Goal: Task Accomplishment & Management: Complete application form

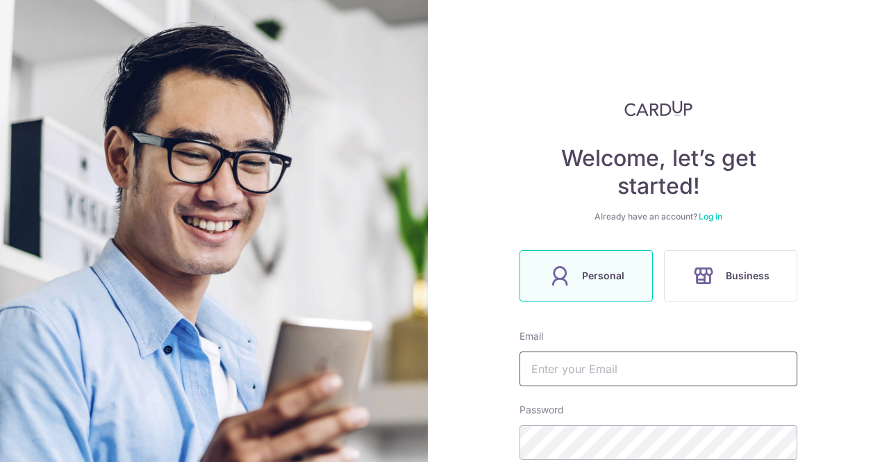
scroll to position [139, 0]
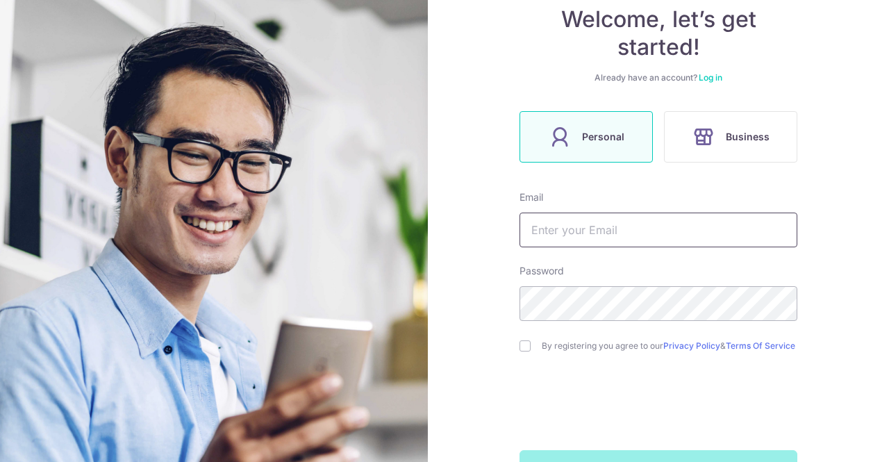
click at [613, 225] on input "text" at bounding box center [658, 230] width 278 height 35
type input "[EMAIL_ADDRESS][DOMAIN_NAME]"
click at [520, 345] on input "checkbox" at bounding box center [524, 345] width 11 height 11
checkbox input "true"
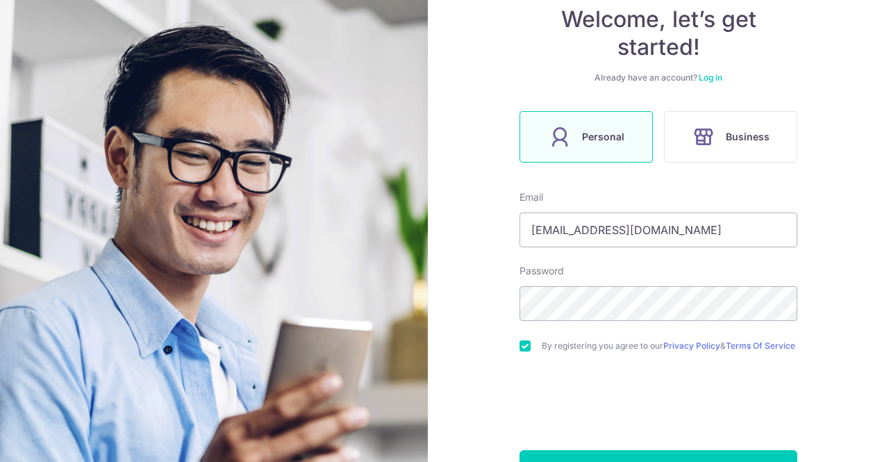
scroll to position [188, 0]
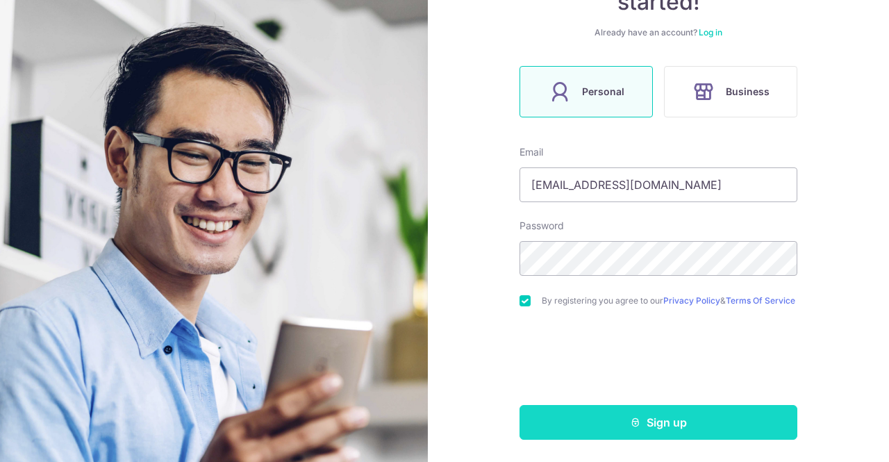
click at [562, 416] on button "Sign up" at bounding box center [658, 422] width 278 height 35
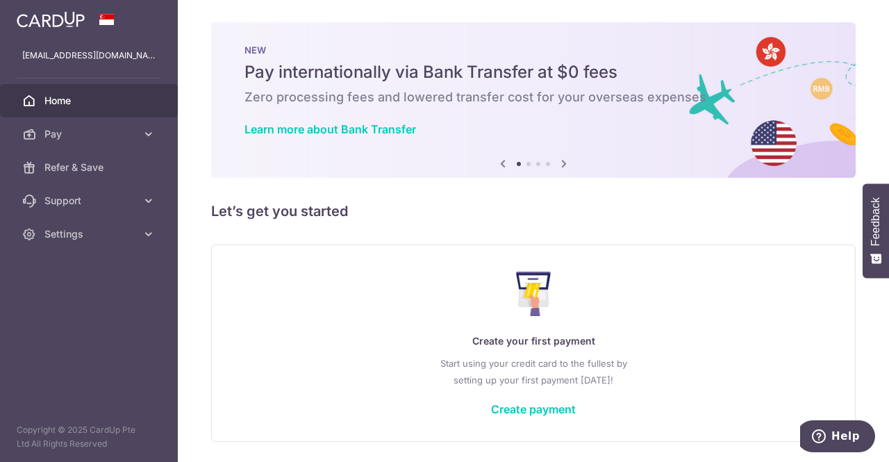
scroll to position [44, 0]
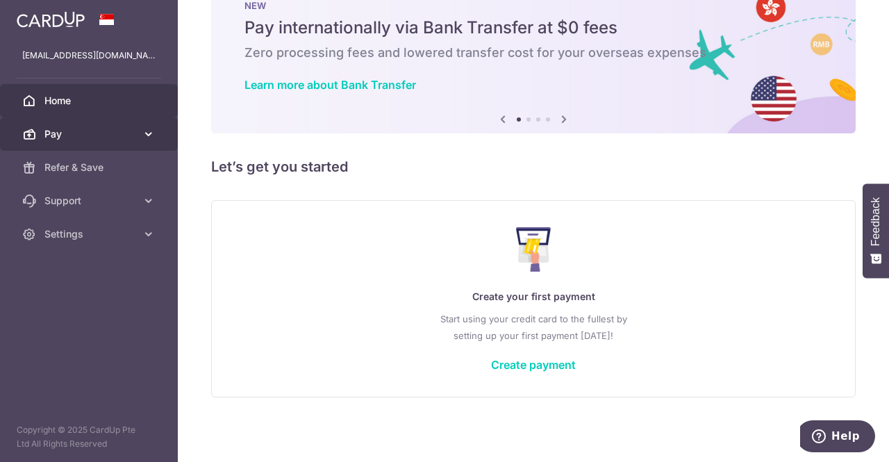
click at [113, 138] on span "Pay" at bounding box center [90, 134] width 92 height 14
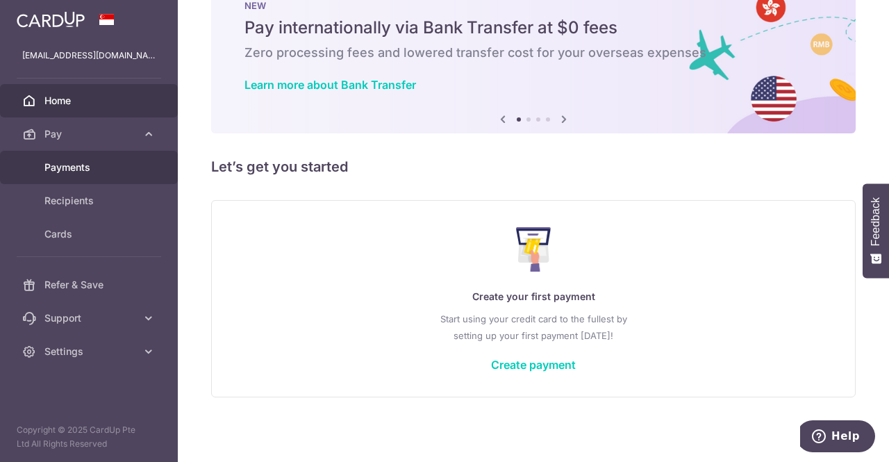
click at [84, 171] on span "Payments" at bounding box center [90, 167] width 92 height 14
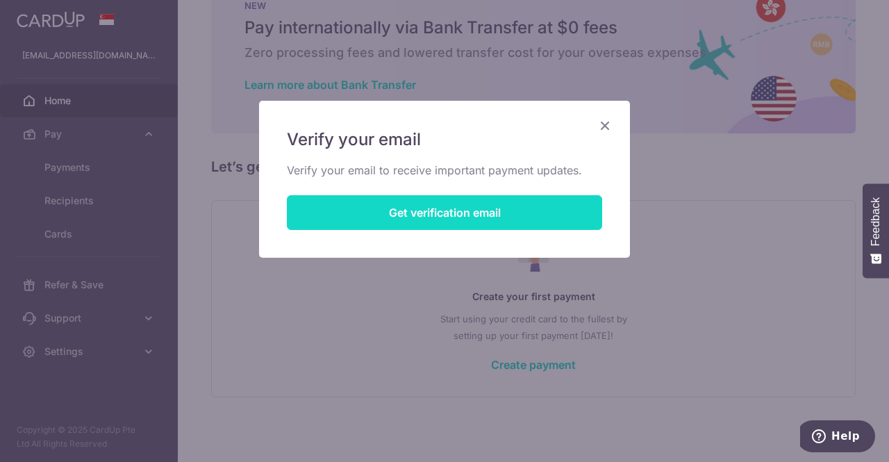
click at [536, 208] on button "Get verification email" at bounding box center [444, 212] width 315 height 35
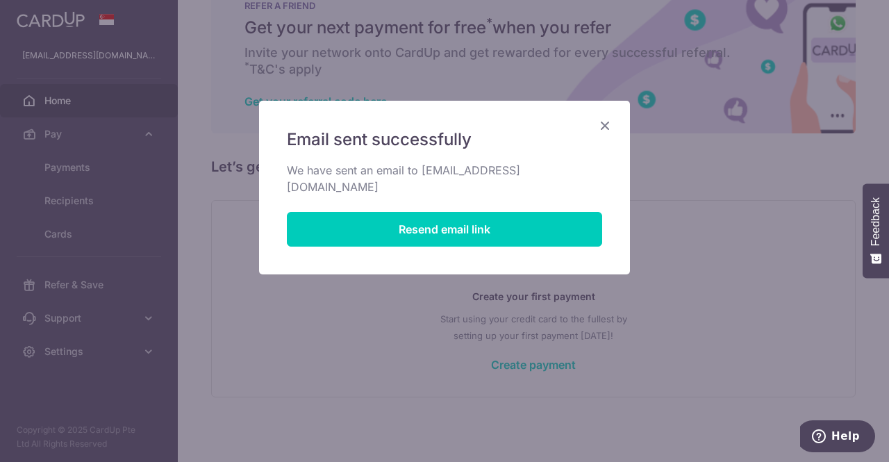
click at [607, 126] on icon "Close" at bounding box center [605, 125] width 17 height 17
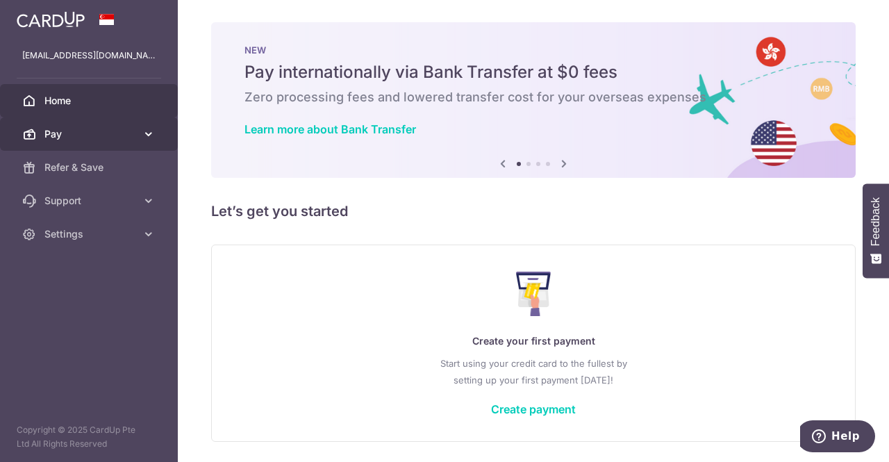
click at [85, 131] on span "Pay" at bounding box center [90, 134] width 92 height 14
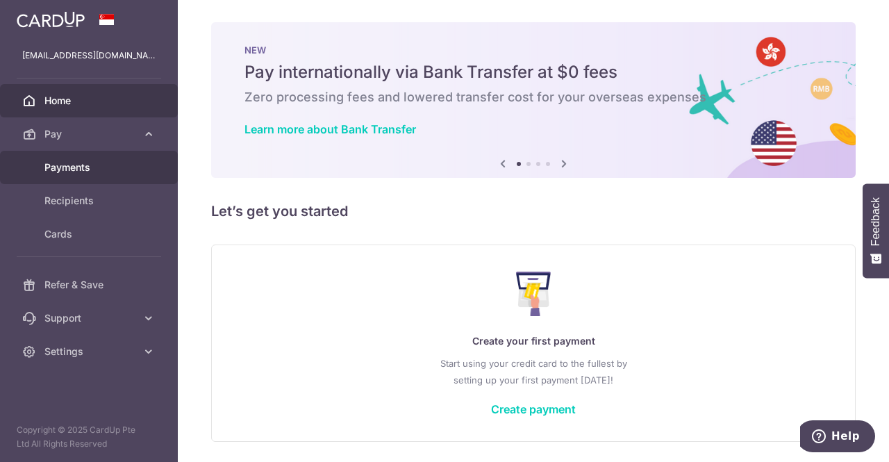
click at [70, 167] on span "Payments" at bounding box center [90, 167] width 92 height 14
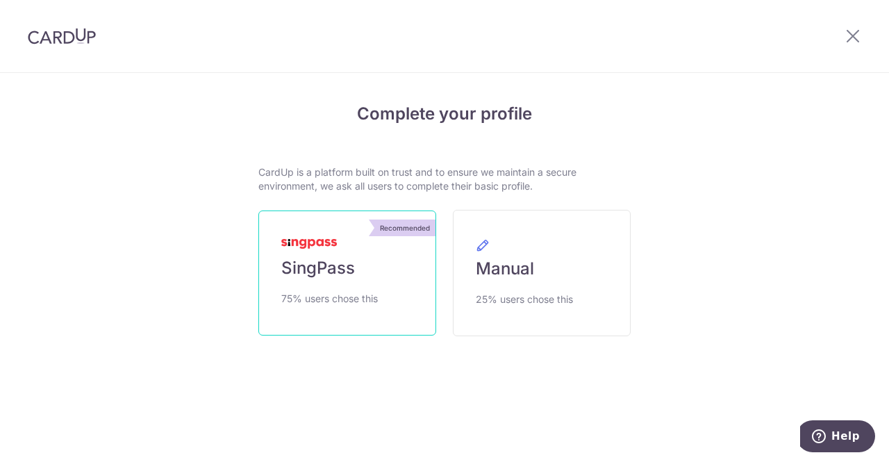
click at [380, 290] on link "Recommended SingPass 75% users chose this" at bounding box center [347, 272] width 178 height 125
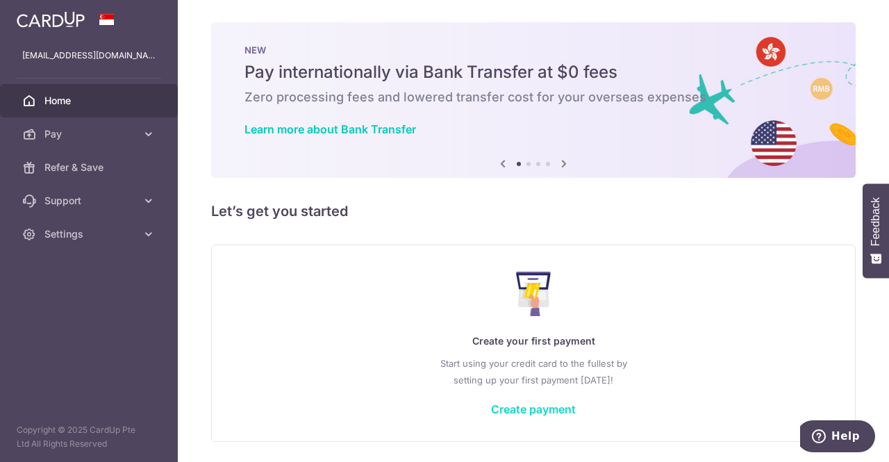
drag, startPoint x: 540, startPoint y: 423, endPoint x: 541, endPoint y: 415, distance: 8.4
click at [540, 420] on div "Create your first payment Start using your credit card to the fullest by settin…" at bounding box center [533, 342] width 610 height 165
click at [542, 410] on link "Create payment" at bounding box center [533, 409] width 85 height 14
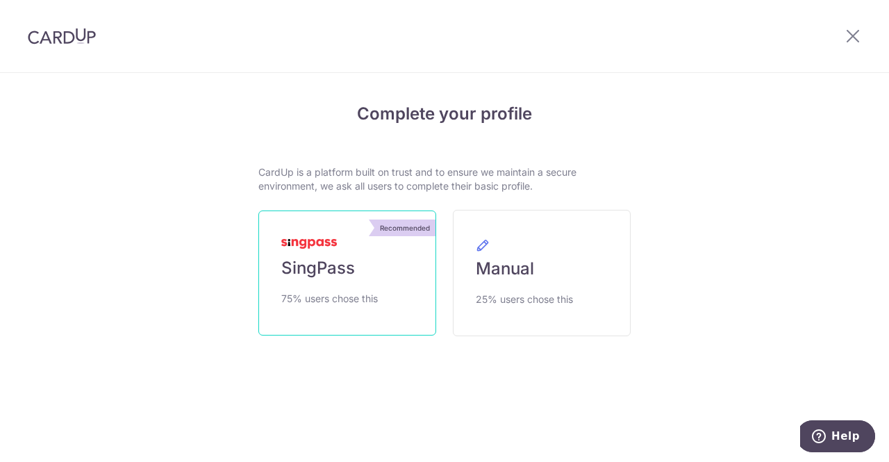
click at [396, 285] on link "Recommended SingPass 75% users chose this" at bounding box center [347, 272] width 178 height 125
